Goal: Task Accomplishment & Management: Complete application form

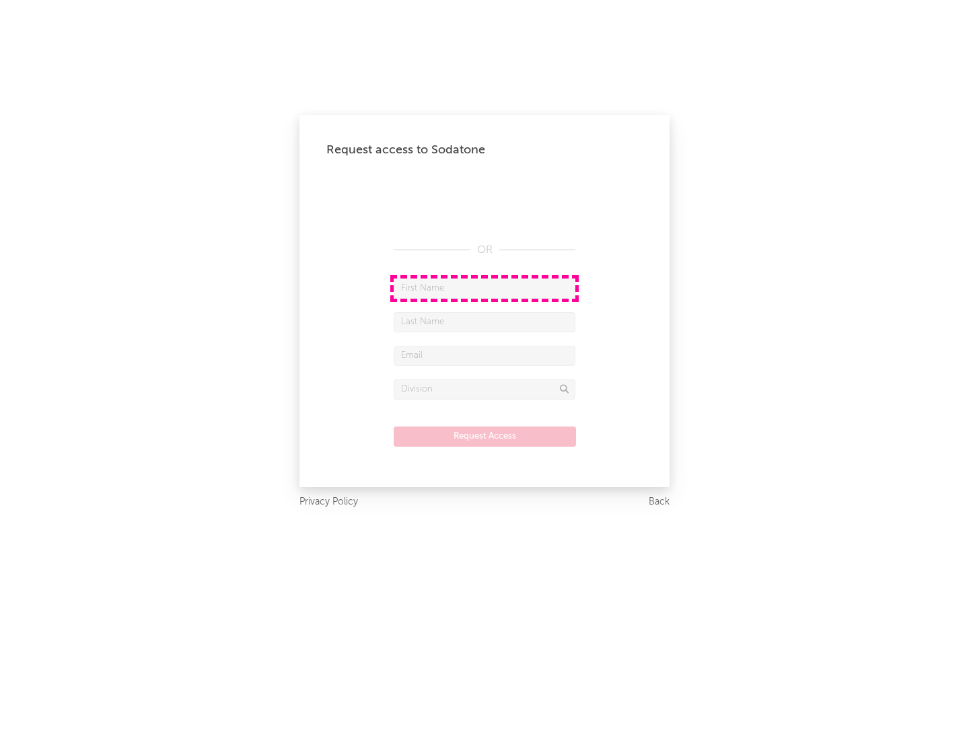
click at [484, 288] on input "text" at bounding box center [485, 289] width 182 height 20
type input "[PERSON_NAME]"
click at [484, 322] on input "text" at bounding box center [485, 322] width 182 height 20
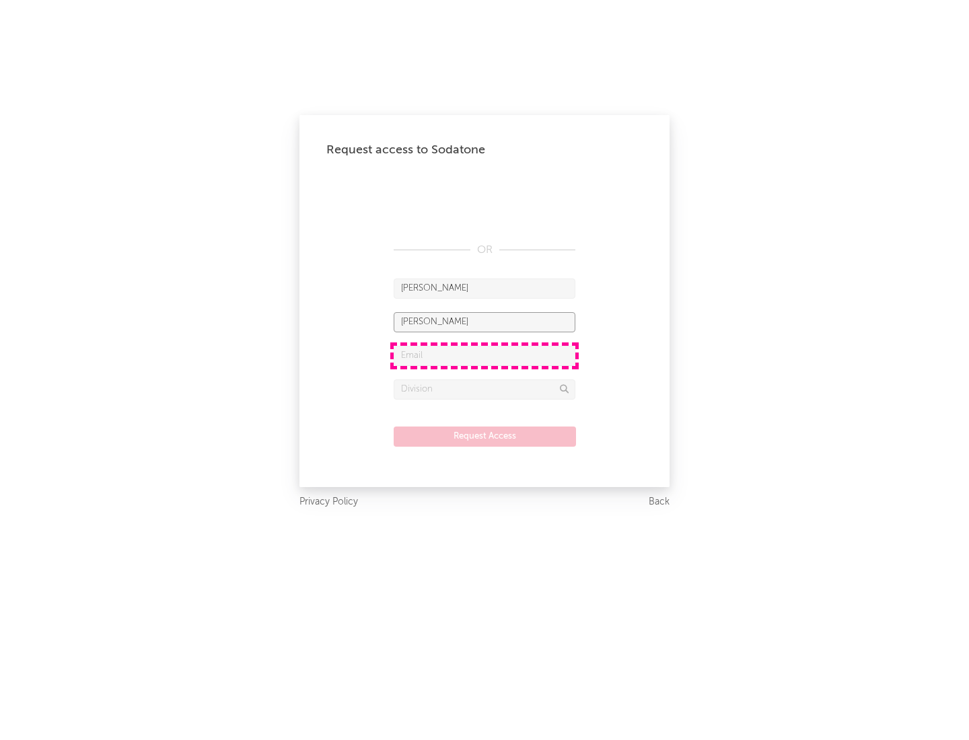
type input "[PERSON_NAME]"
click at [484, 355] on input "text" at bounding box center [485, 356] width 182 height 20
type input "[EMAIL_ADDRESS][DOMAIN_NAME]"
click at [484, 389] on input "text" at bounding box center [485, 390] width 182 height 20
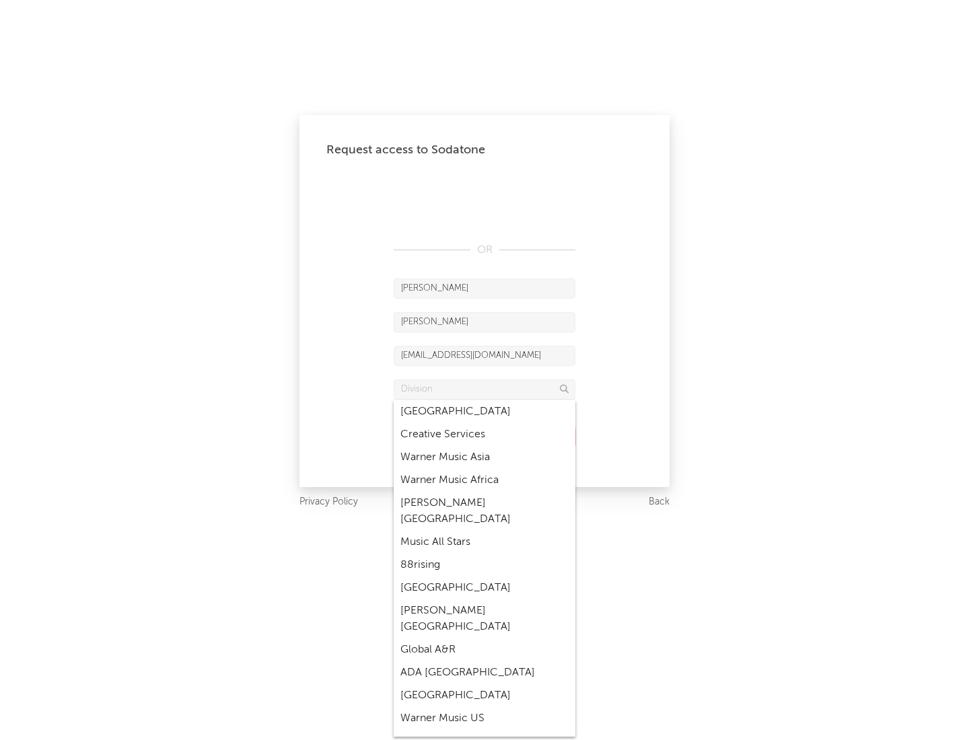
click at [484, 531] on div "Music All Stars" at bounding box center [485, 542] width 182 height 23
type input "Music All Stars"
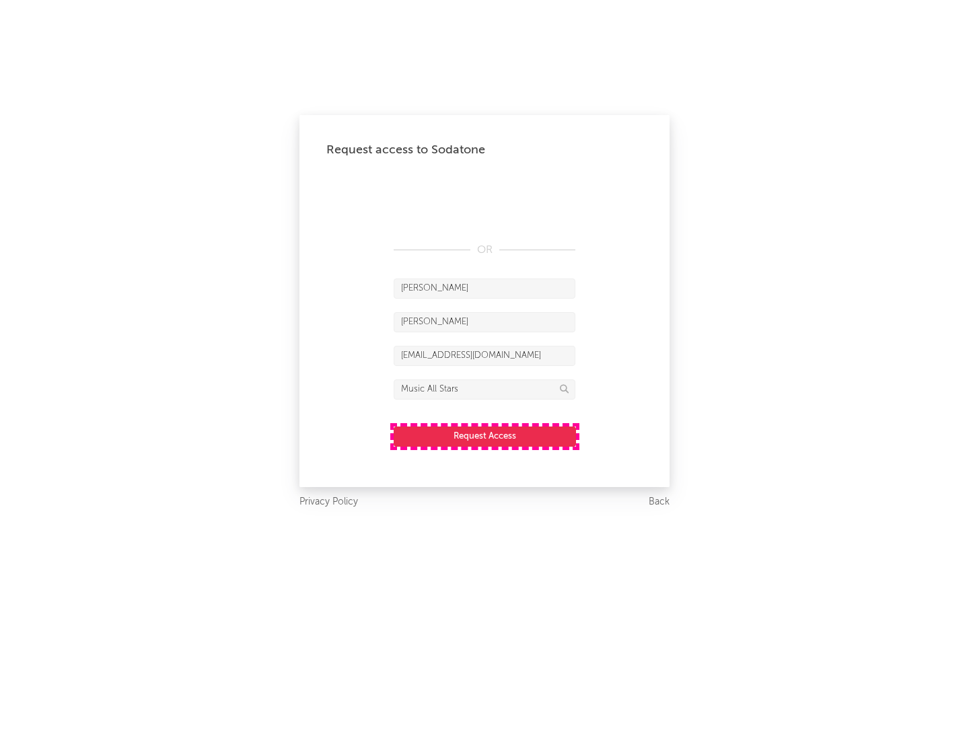
click at [484, 436] on button "Request Access" at bounding box center [485, 437] width 182 height 20
